Goal: Navigation & Orientation: Find specific page/section

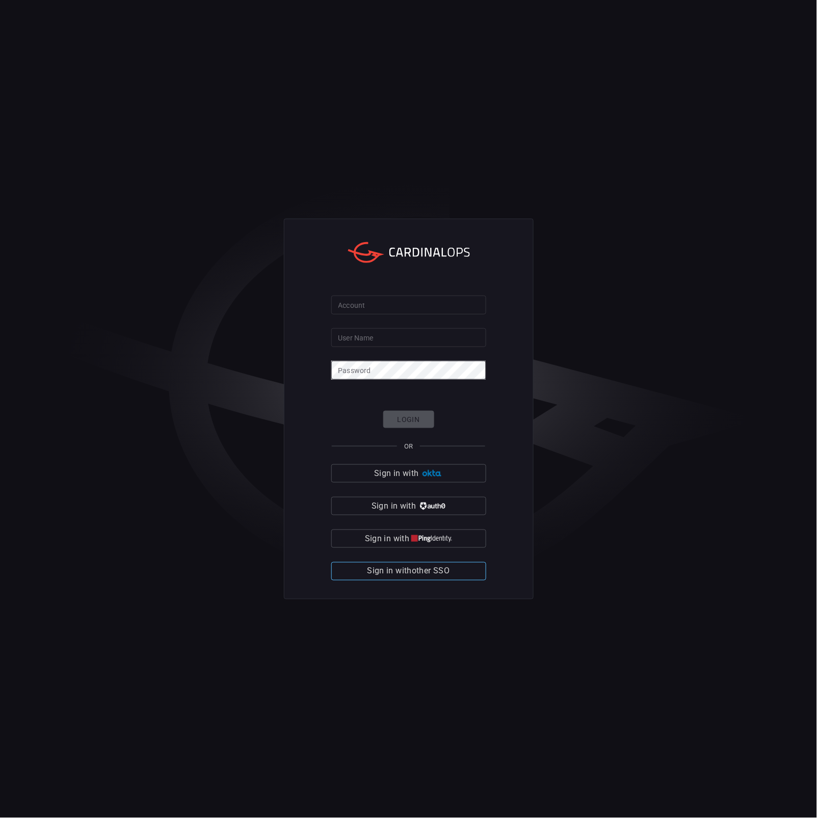
click at [427, 569] on span "Sign in with other SSO" at bounding box center [408, 571] width 83 height 14
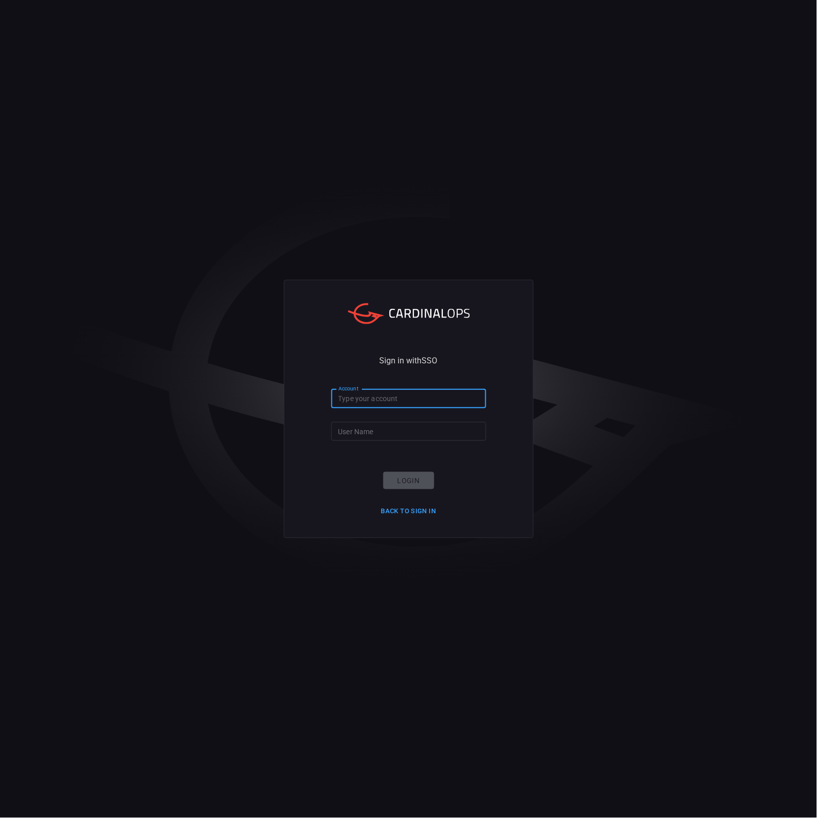
click at [381, 395] on input "Account" at bounding box center [408, 398] width 155 height 19
type input "nokia"
type input "[PERSON_NAME].1.[PERSON_NAME]"
click button "Login" at bounding box center [408, 481] width 51 height 18
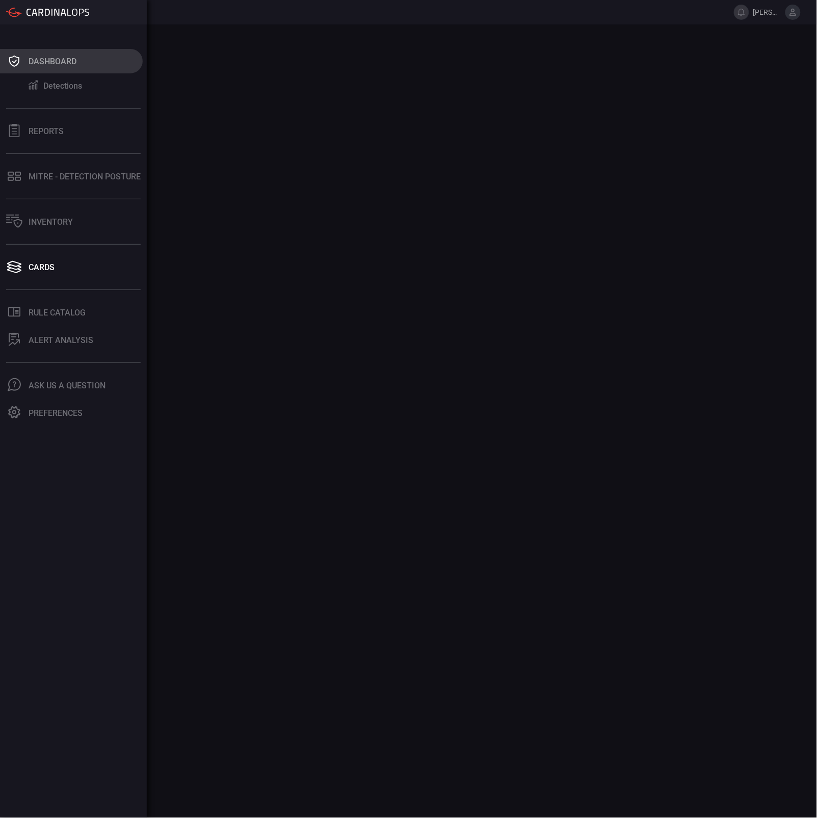
click at [25, 63] on button "Dashboard" at bounding box center [71, 61] width 143 height 24
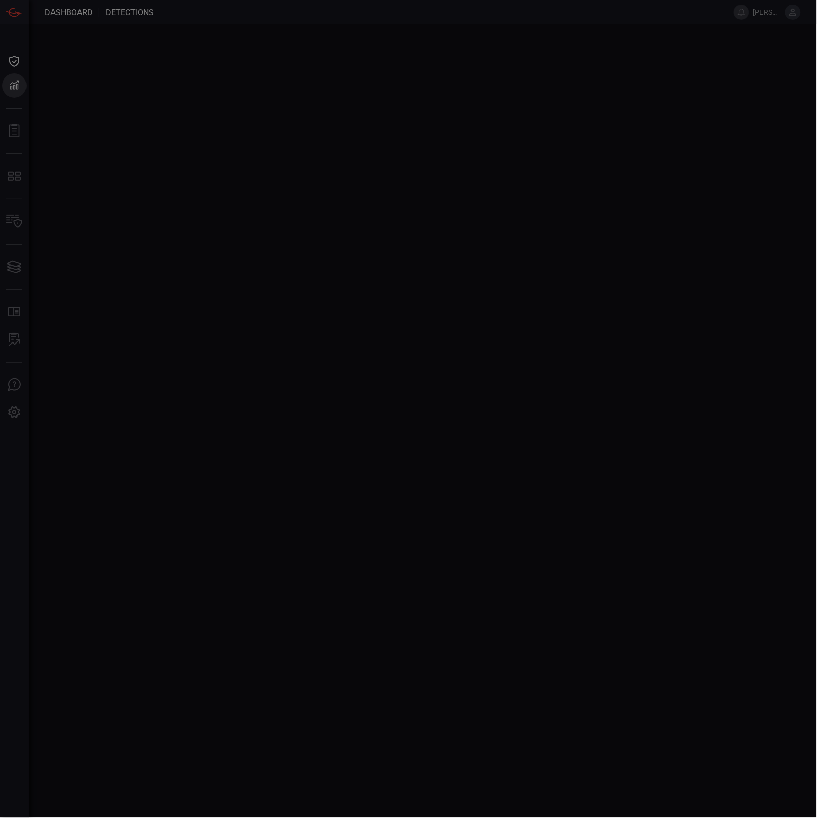
click at [13, 269] on div at bounding box center [408, 409] width 817 height 818
